Goal: Check status: Check status

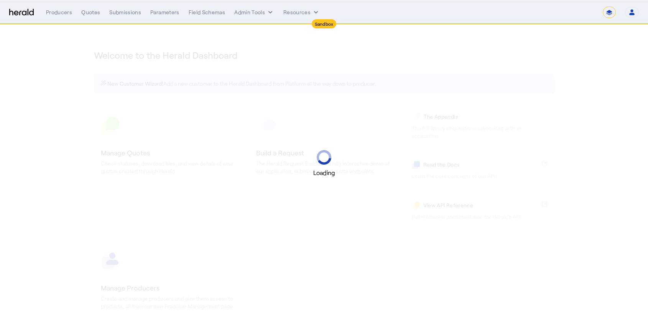
select select "*******"
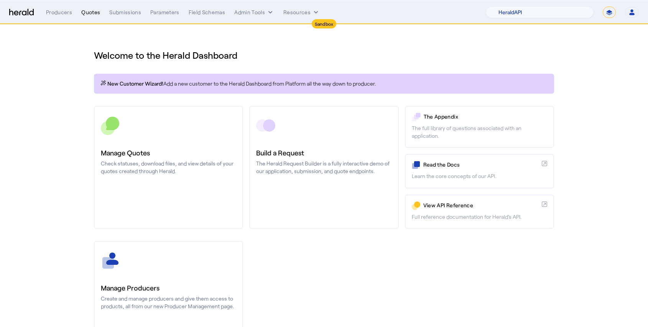
click at [89, 13] on div "Quotes" at bounding box center [90, 12] width 19 height 8
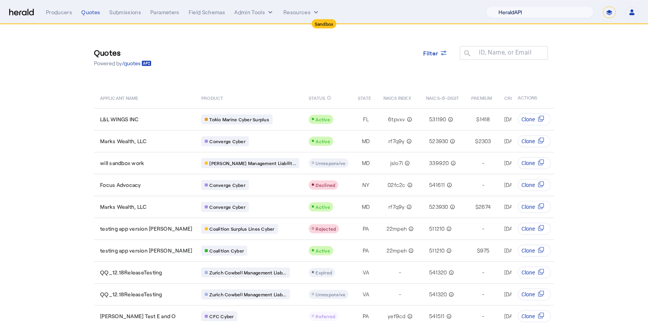
click at [548, 14] on select "1Fort Acrisure Acturis Affinity Advisors Affinity Risk Agentero AmWins Anzen Ao…" at bounding box center [540, 13] width 108 height 12
select select "pfm_129z_babbix"
click at [507, 7] on select "1Fort Acrisure Acturis Affinity Advisors Affinity Risk Agentero AmWins Anzen Ao…" at bounding box center [540, 13] width 108 height 12
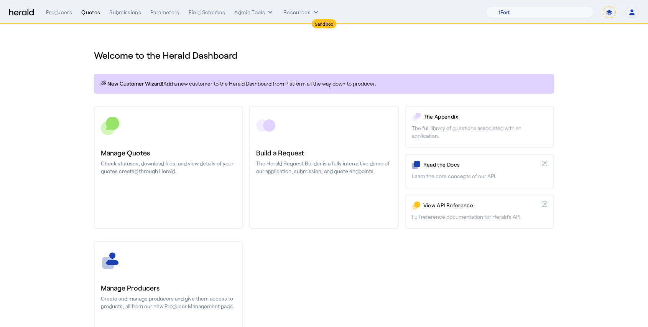
click at [95, 13] on div "Quotes" at bounding box center [90, 12] width 19 height 8
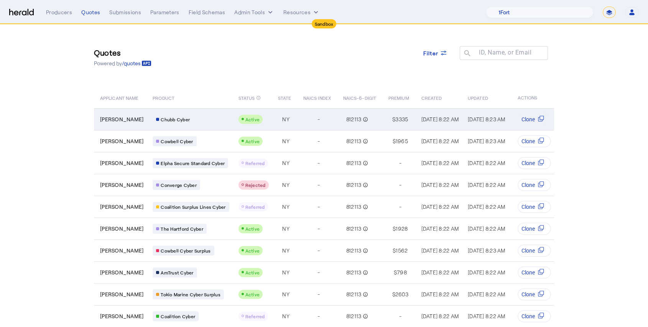
click at [106, 121] on span "[PERSON_NAME]" at bounding box center [121, 119] width 43 height 8
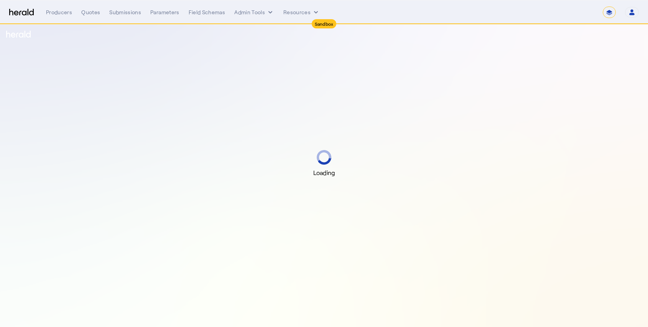
select select "*******"
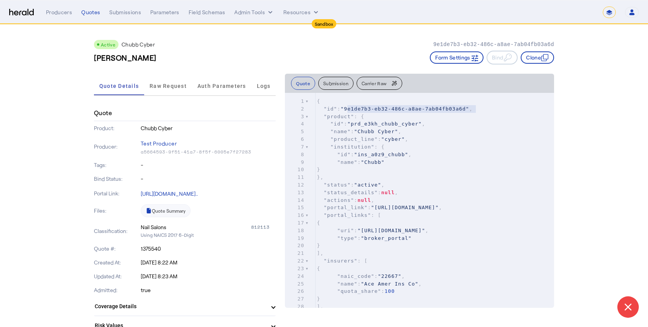
type textarea "**********"
drag, startPoint x: 349, startPoint y: 108, endPoint x: 470, endPoint y: 109, distance: 120.4
click at [469, 109] on span ""9e1de7b3-eb32-486c-a8ae-7ab04fb03a6d"" at bounding box center [405, 109] width 128 height 6
click at [118, 18] on nav "**********" at bounding box center [324, 12] width 648 height 24
click at [121, 15] on div "Submissions" at bounding box center [125, 12] width 32 height 8
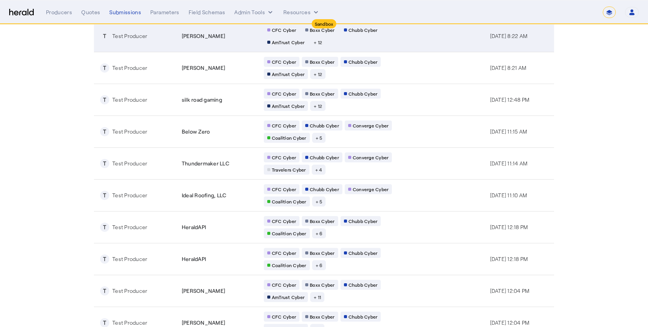
scroll to position [113, 0]
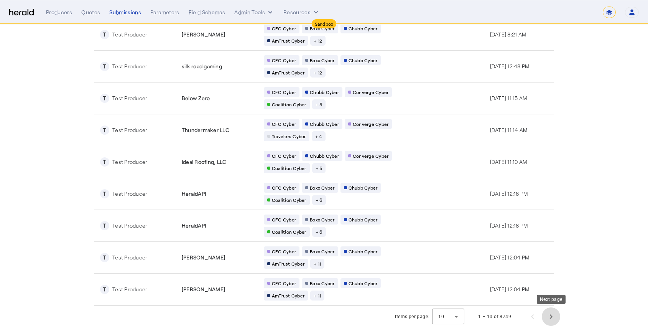
click at [550, 314] on span "Next page" at bounding box center [551, 316] width 18 height 18
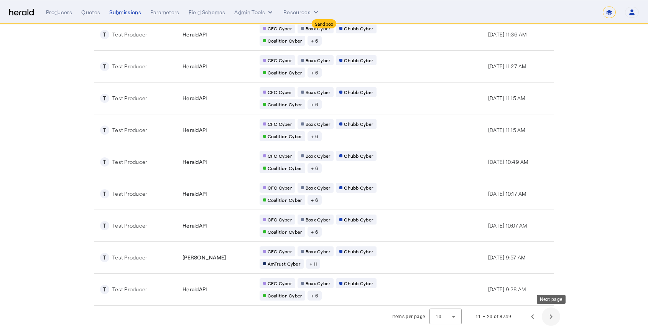
click at [548, 312] on span "Next page" at bounding box center [551, 316] width 18 height 18
click at [550, 314] on span "Next page" at bounding box center [551, 316] width 18 height 18
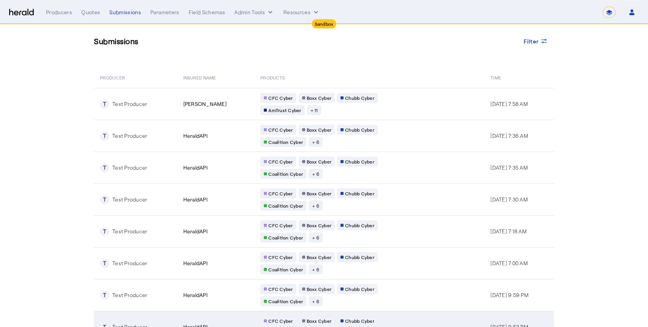
scroll to position [0, 0]
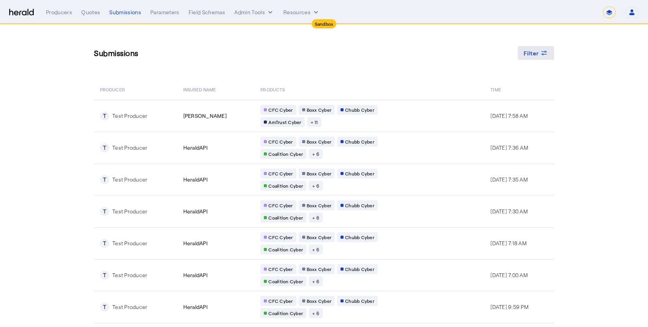
click at [535, 54] on span "Filter" at bounding box center [531, 53] width 15 height 8
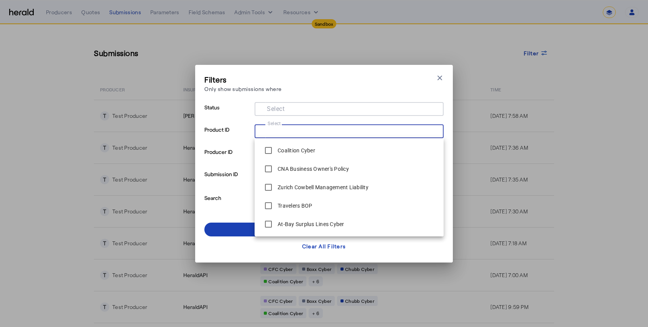
click at [397, 126] on input "Select" at bounding box center [348, 130] width 174 height 9
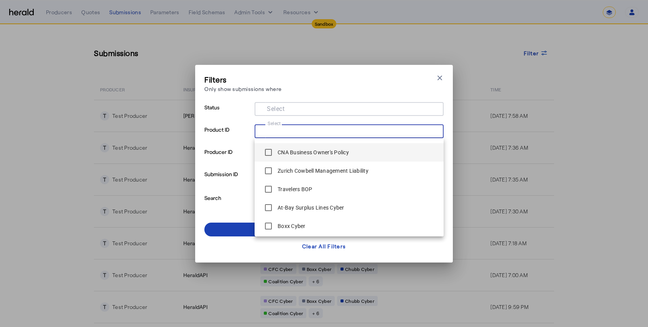
scroll to position [17, 0]
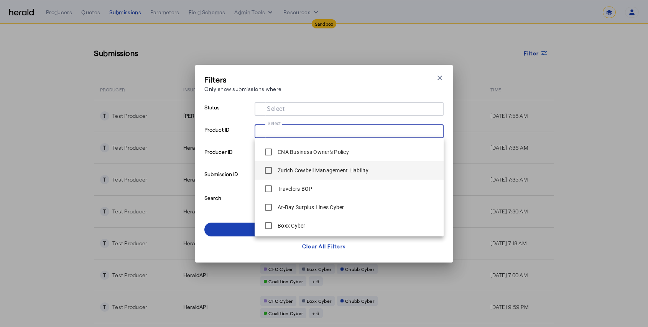
click at [376, 170] on span "Zurich Cowbell Management Liability" at bounding box center [349, 170] width 177 height 15
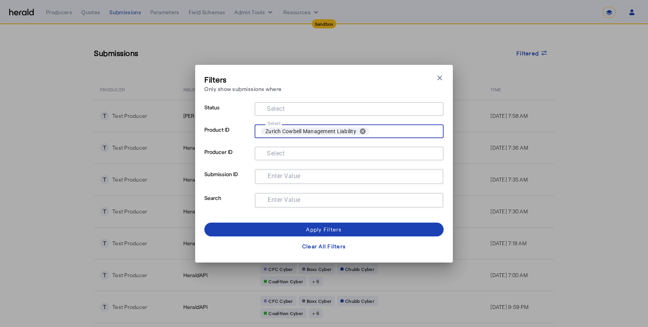
click at [394, 127] on input "Select" at bounding box center [403, 131] width 62 height 11
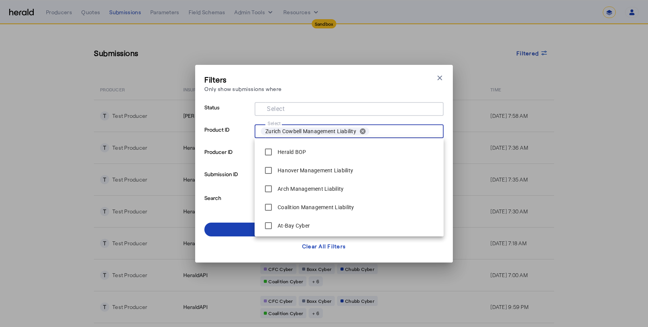
scroll to position [201, 0]
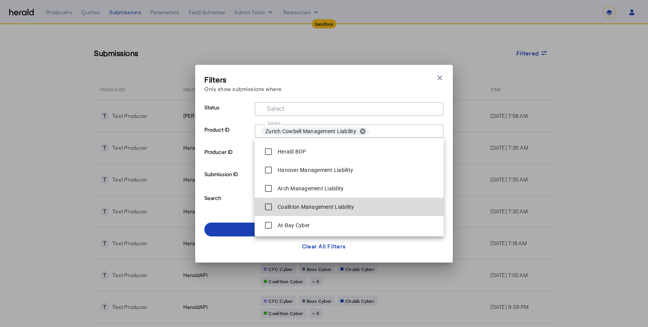
click at [368, 206] on span "Coalition Management Liability" at bounding box center [349, 206] width 177 height 15
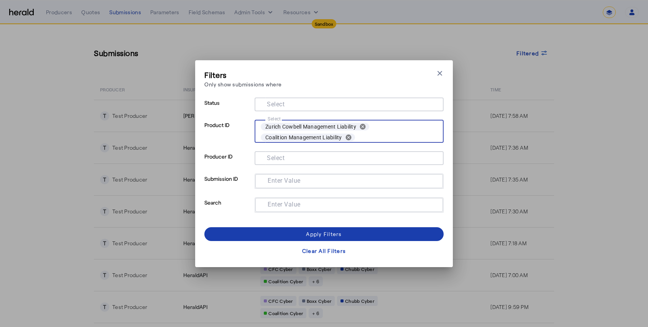
click at [362, 231] on span at bounding box center [323, 234] width 239 height 18
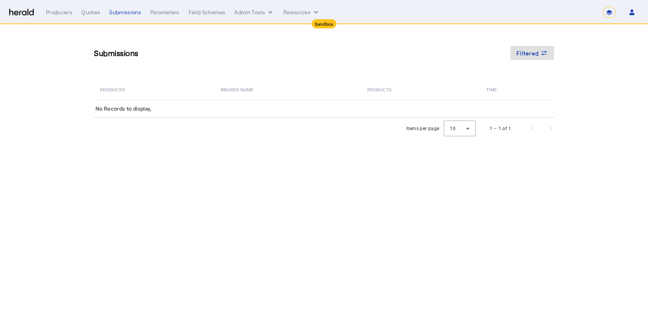
click at [608, 10] on select "**********" at bounding box center [609, 13] width 13 height 12
click at [107, 10] on div "Producers Quotes Submissions Parameters Field Schemas Admin Tools Resources" at bounding box center [324, 12] width 557 height 8
click at [52, 7] on div "**********" at bounding box center [342, 13] width 593 height 12
click at [56, 18] on div "**********" at bounding box center [342, 13] width 593 height 12
click at [56, 12] on div "Producers" at bounding box center [59, 12] width 26 height 8
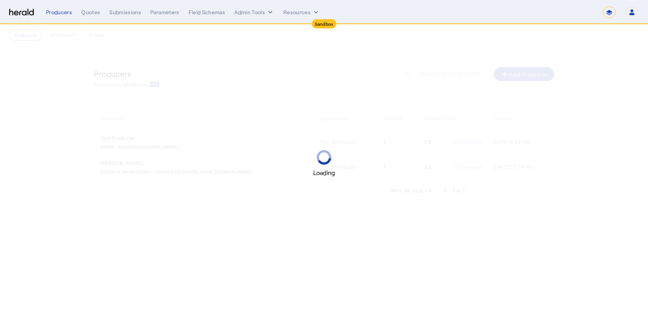
select select "*******"
select select "pfm_129z_babbix"
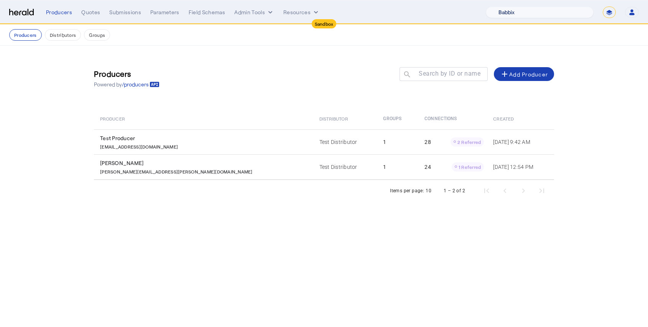
click at [575, 11] on select "1Fort Acrisure Acturis Affinity Advisors Affinity Risk Agentero AmWins Anzen Ao…" at bounding box center [540, 13] width 108 height 12
click at [507, 7] on select "1Fort Acrisure Acturis Affinity Advisors Affinity Risk Agentero AmWins Anzen Ao…" at bounding box center [540, 13] width 108 height 12
click at [115, 15] on div "Submissions" at bounding box center [125, 12] width 32 height 8
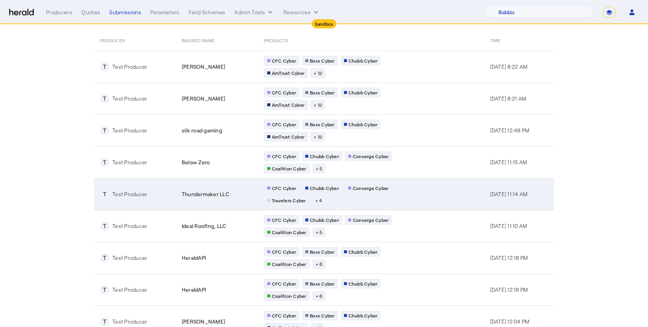
scroll to position [113, 0]
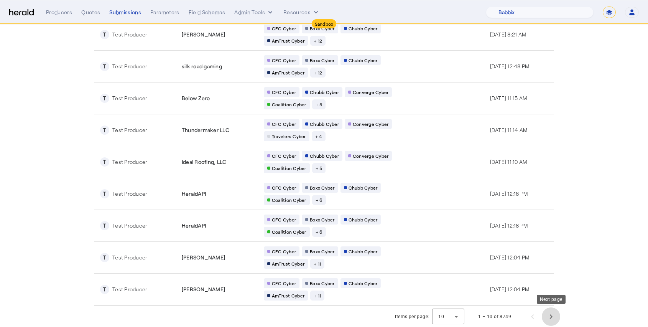
click at [551, 313] on span "Next page" at bounding box center [551, 316] width 18 height 18
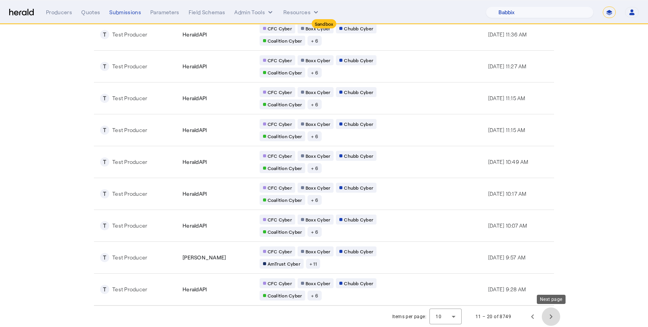
click at [551, 313] on span "Next page" at bounding box center [551, 316] width 18 height 18
click at [554, 314] on span "Next page" at bounding box center [551, 316] width 18 height 18
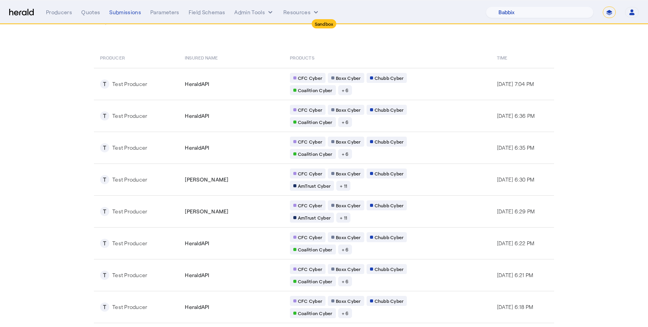
scroll to position [0, 0]
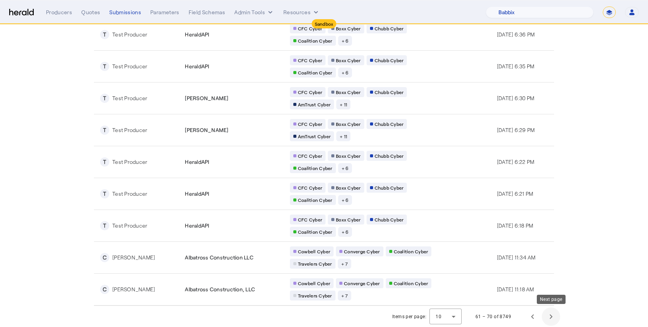
click at [555, 317] on span "Next page" at bounding box center [551, 316] width 18 height 18
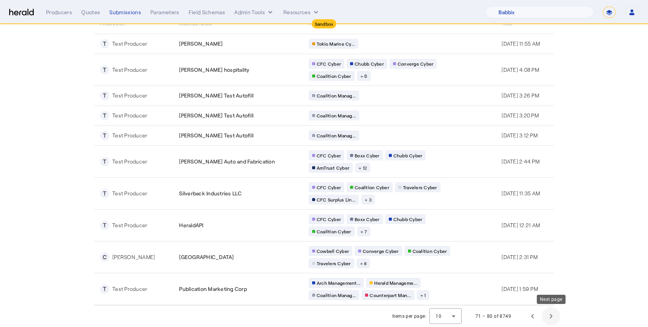
scroll to position [66, 0]
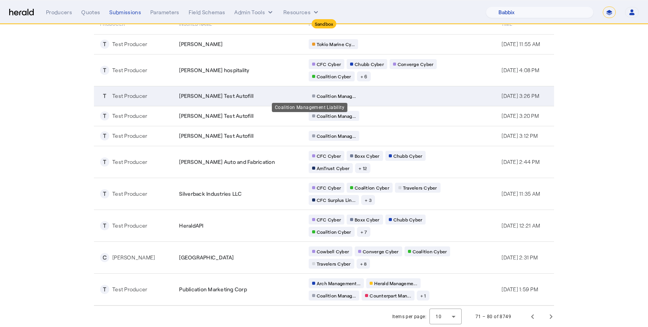
click at [317, 95] on span "Coalition Manag..." at bounding box center [336, 96] width 39 height 6
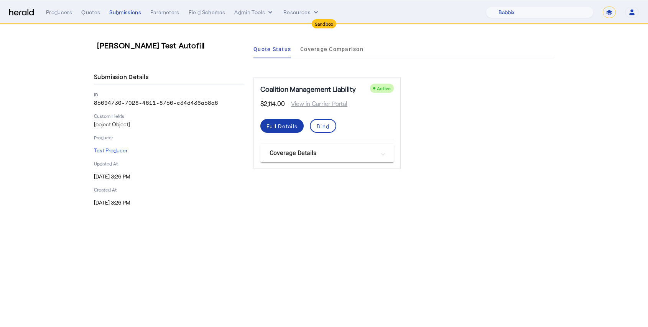
click at [284, 128] on div "Full Details" at bounding box center [282, 126] width 31 height 8
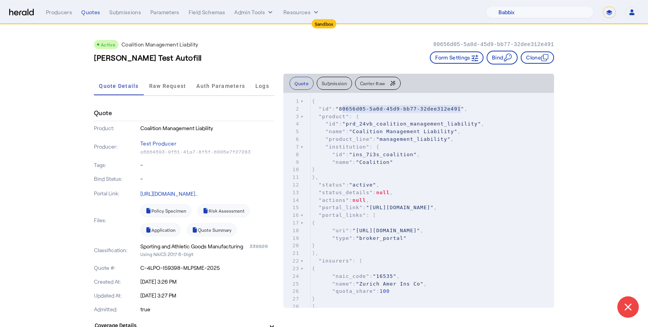
type textarea "**********"
drag, startPoint x: 337, startPoint y: 109, endPoint x: 458, endPoint y: 109, distance: 120.4
click at [458, 109] on span ""80656d05-5a0d-45d9-bb77-32dee312e491"" at bounding box center [400, 109] width 128 height 6
